Goal: Information Seeking & Learning: Learn about a topic

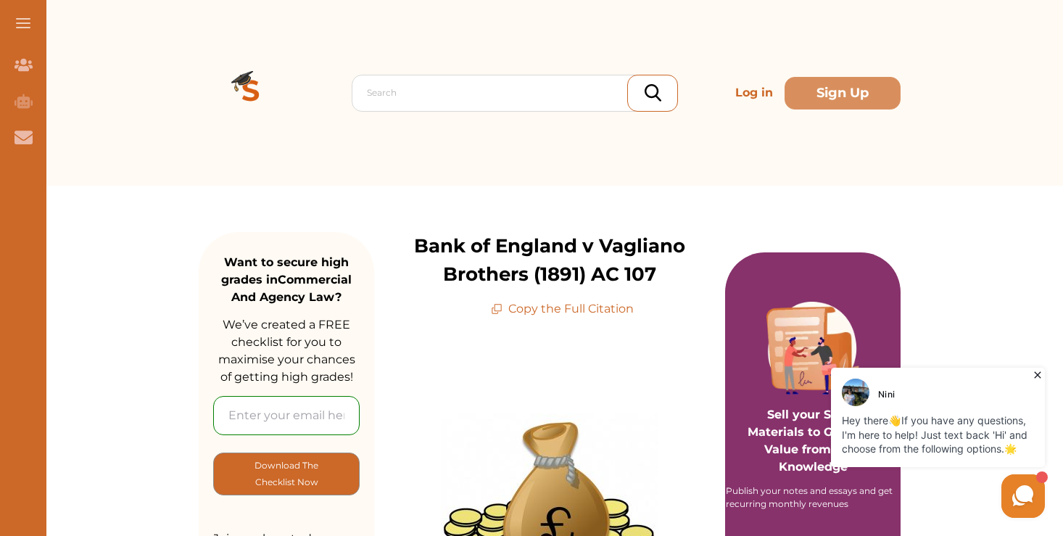
click at [1032, 375] on icon at bounding box center [1037, 375] width 15 height 15
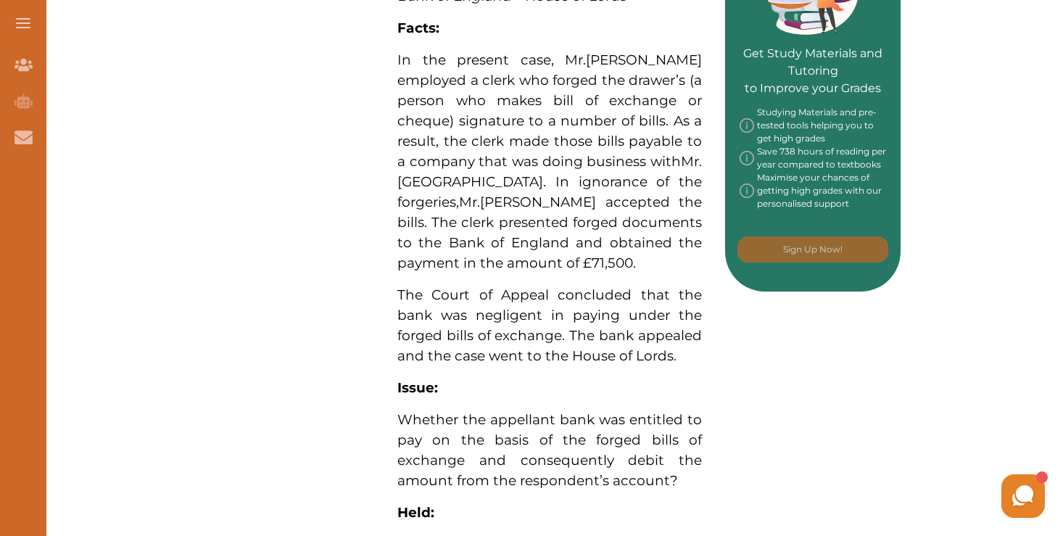
scroll to position [585, 0]
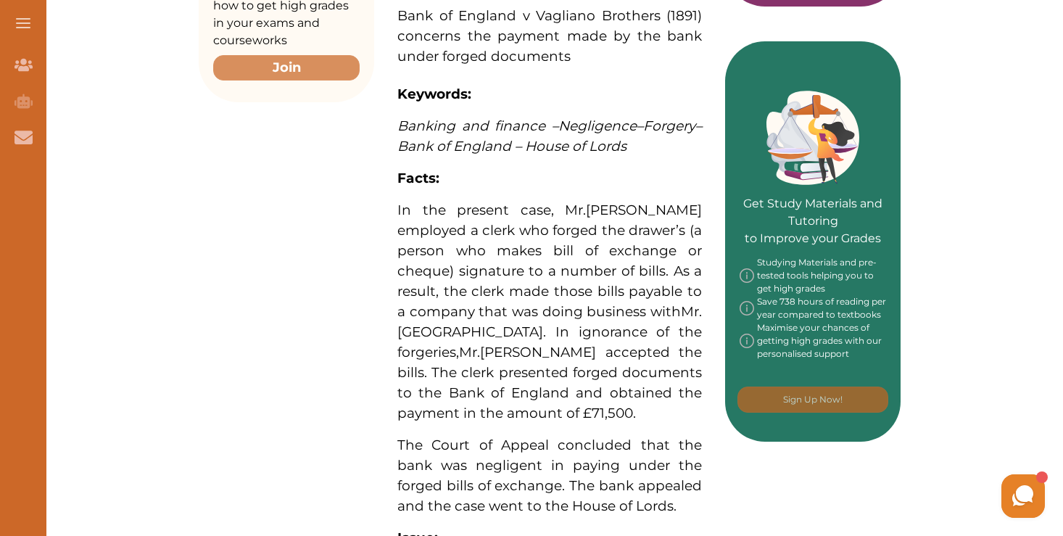
drag, startPoint x: 394, startPoint y: 17, endPoint x: 479, endPoint y: 190, distance: 192.6
click at [479, 190] on div "Bank of England v Vagliano Brothers (1891) concerns the payment made by the ban…" at bounding box center [549, 444] width 351 height 1425
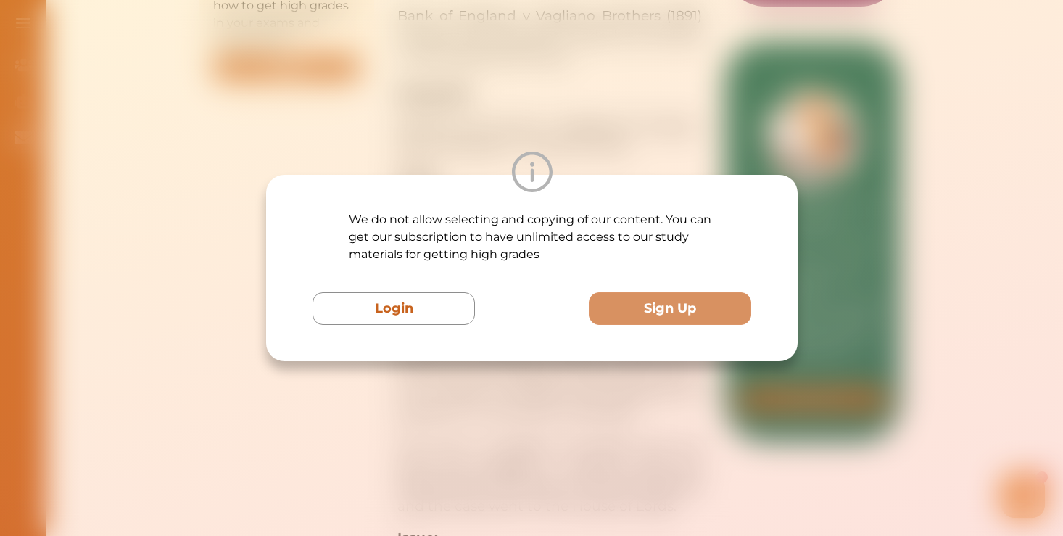
click at [489, 403] on div "We do not allow selecting and copying of our content. You can get our subscript…" at bounding box center [531, 268] width 1063 height 536
